Goal: Information Seeking & Learning: Get advice/opinions

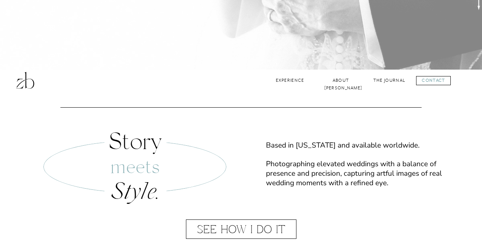
scroll to position [254, 0]
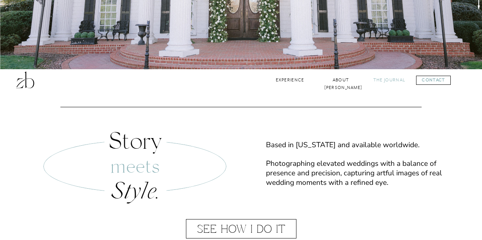
click at [384, 80] on nav "The Journal" at bounding box center [389, 80] width 33 height 7
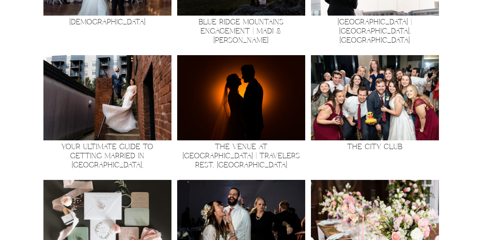
scroll to position [869, 0]
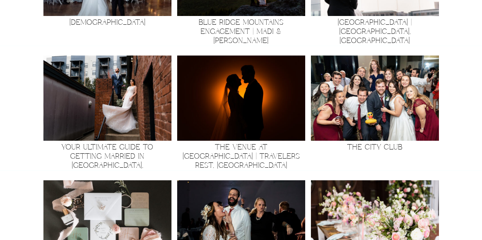
click at [91, 123] on img at bounding box center [107, 98] width 128 height 85
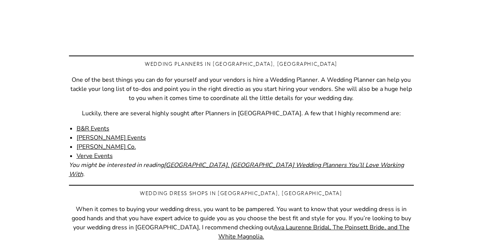
scroll to position [2147, 0]
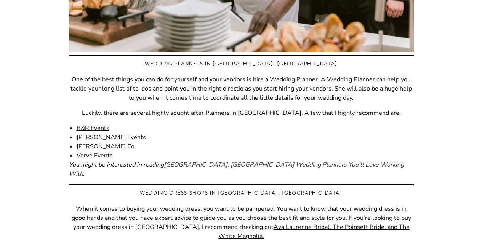
click at [207, 161] on em "Greenville, SC Wedding Planners You’ll Love Working With" at bounding box center [236, 170] width 335 height 18
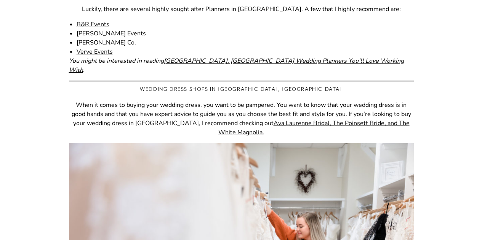
scroll to position [2139, 0]
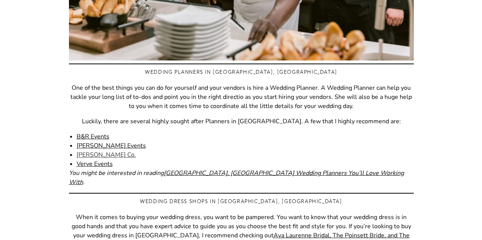
click at [103, 151] on link "Beth Ryan Co." at bounding box center [106, 155] width 59 height 8
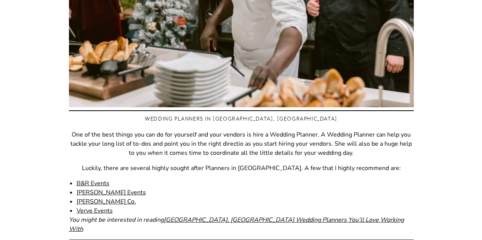
scroll to position [2092, 0]
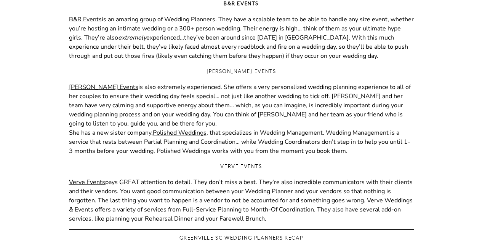
scroll to position [764, 0]
click at [92, 20] on link "B&R Events" at bounding box center [85, 20] width 33 height 8
click at [121, 90] on link "Crystal Williams Events" at bounding box center [103, 87] width 69 height 8
click at [92, 181] on link "Verve Events" at bounding box center [87, 183] width 36 height 8
